Goal: Information Seeking & Learning: Understand process/instructions

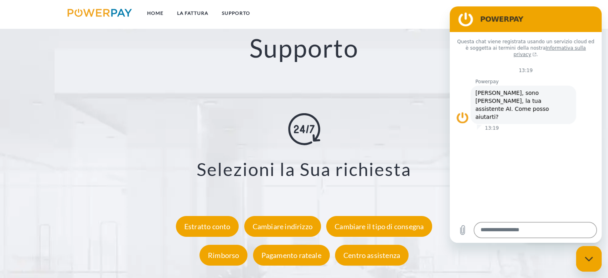
scroll to position [1480, 0]
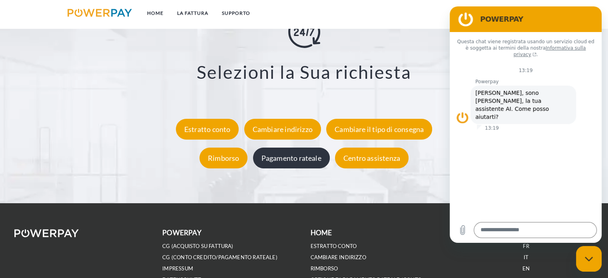
click at [287, 162] on div "Pagamento rateale" at bounding box center [291, 158] width 77 height 21
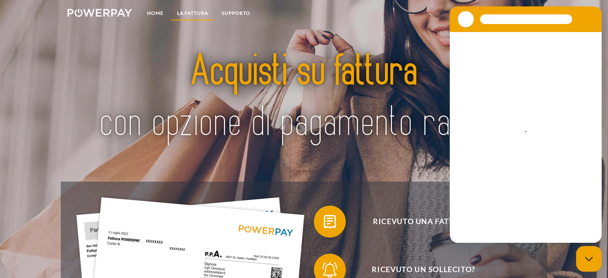
click at [189, 12] on link "LA FATTURA" at bounding box center [192, 13] width 45 height 14
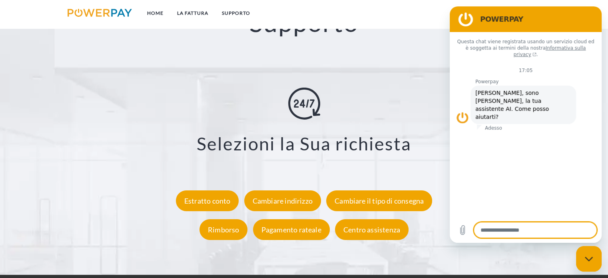
scroll to position [1477, 0]
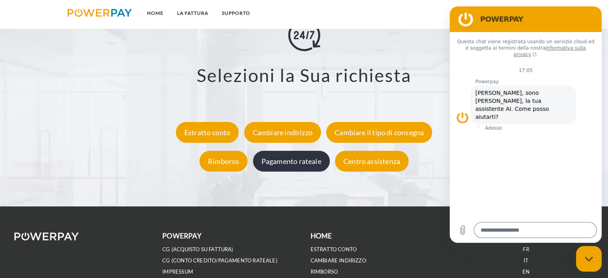
click at [300, 167] on div "Pagamento rateale" at bounding box center [291, 161] width 77 height 21
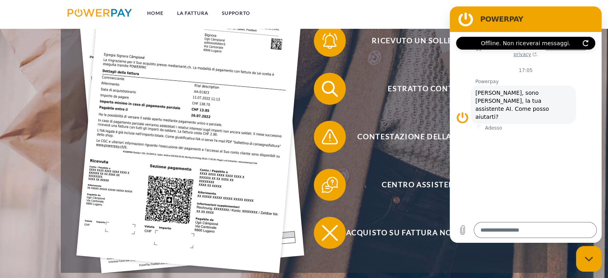
scroll to position [117, 0]
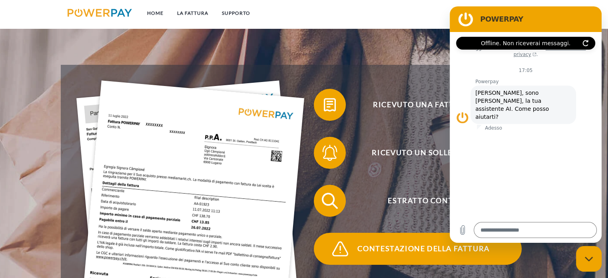
click at [345, 248] on img at bounding box center [340, 249] width 20 height 20
type textarea "*"
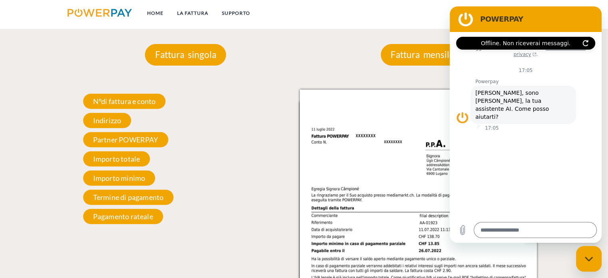
scroll to position [717, 0]
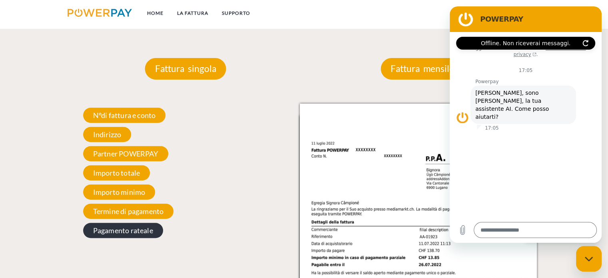
click at [154, 228] on span "Pagamento rateale" at bounding box center [123, 230] width 80 height 15
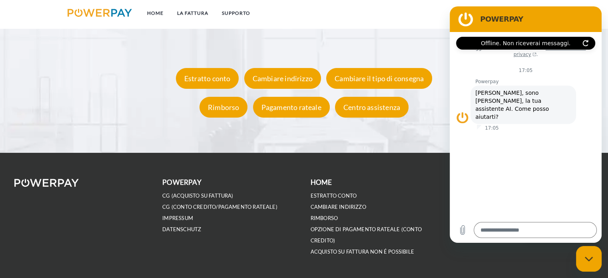
scroll to position [1542, 0]
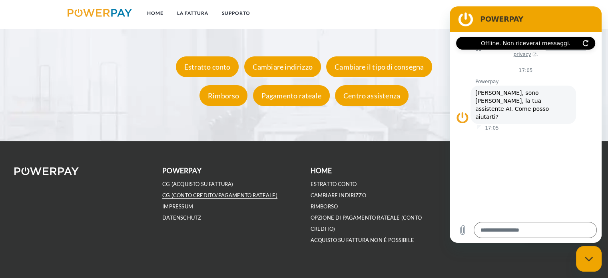
click at [206, 194] on link "CG (Conto Credito/Pagamento rateale)" at bounding box center [219, 195] width 115 height 7
